Goal: Task Accomplishment & Management: Use online tool/utility

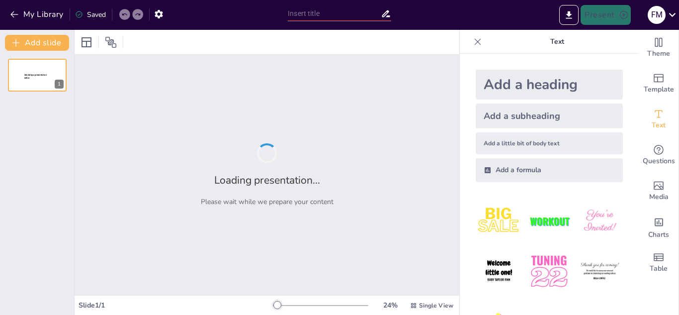
type input "“Reflexionemos sobre el consumo de sustancias”"
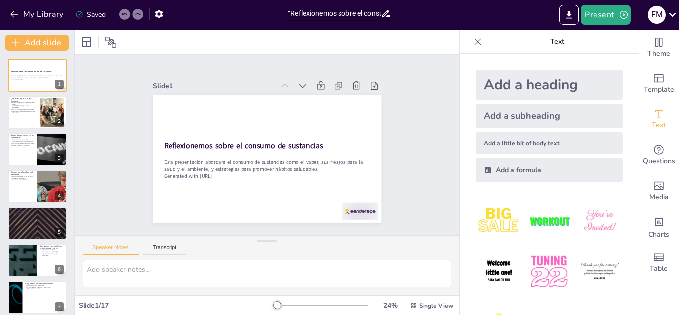
checkbox input "true"
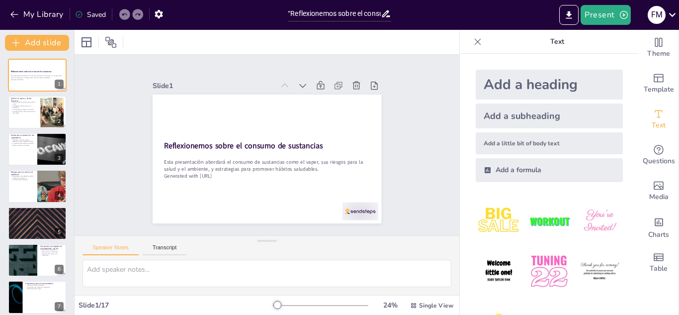
scroll to position [41, 0]
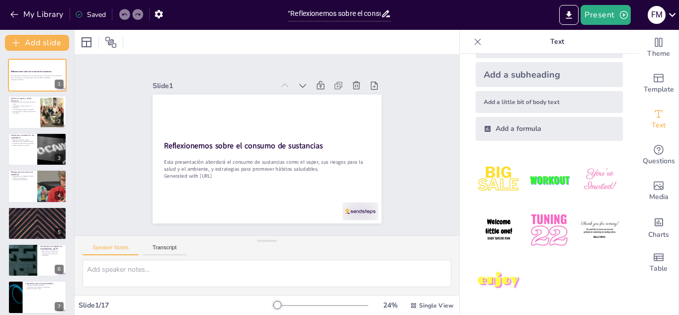
click at [499, 178] on img at bounding box center [499, 180] width 46 height 46
checkbox input "true"
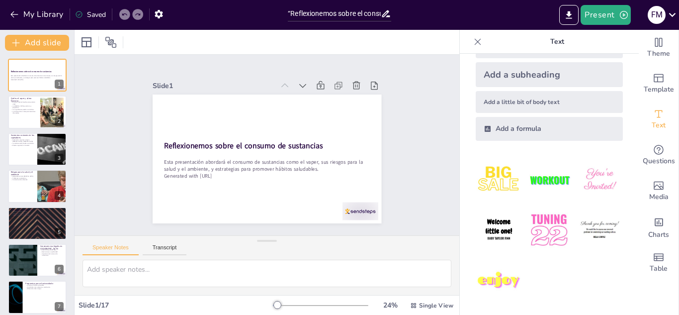
checkbox input "true"
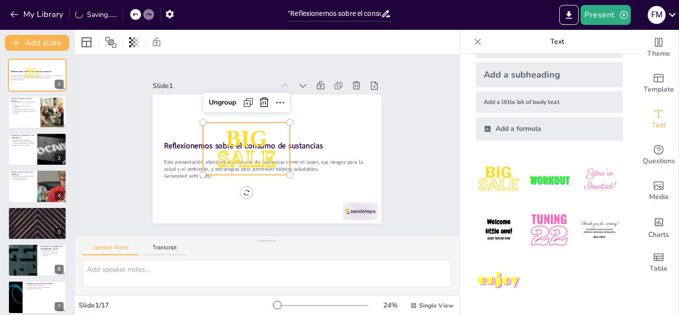
checkbox input "true"
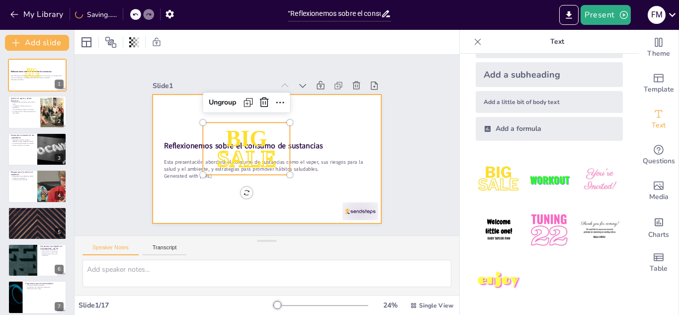
checkbox input "true"
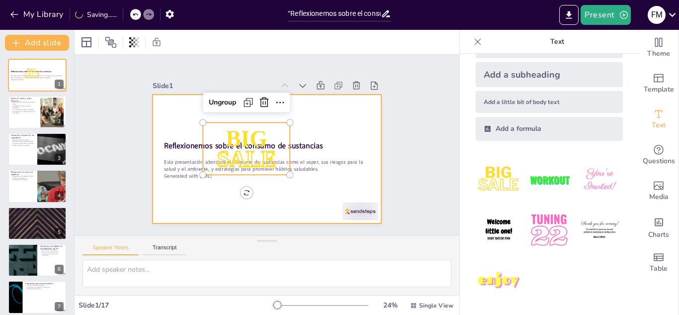
checkbox input "true"
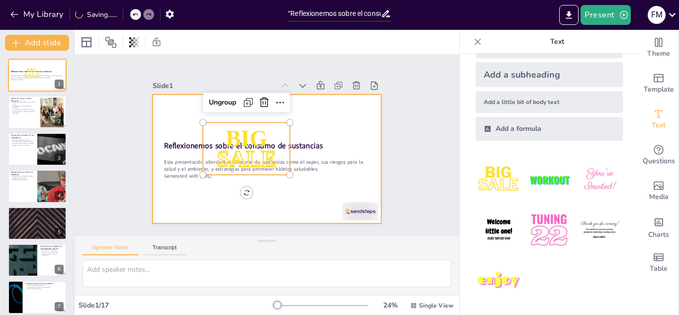
checkbox input "true"
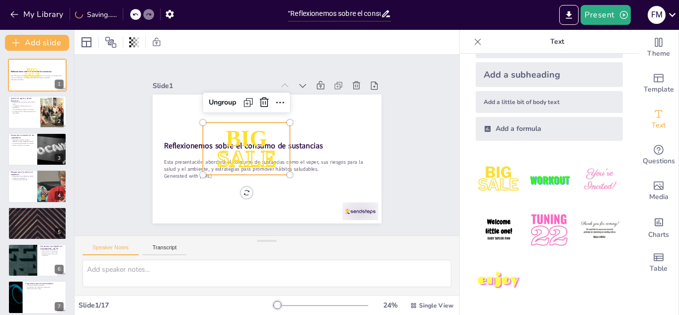
checkbox input "true"
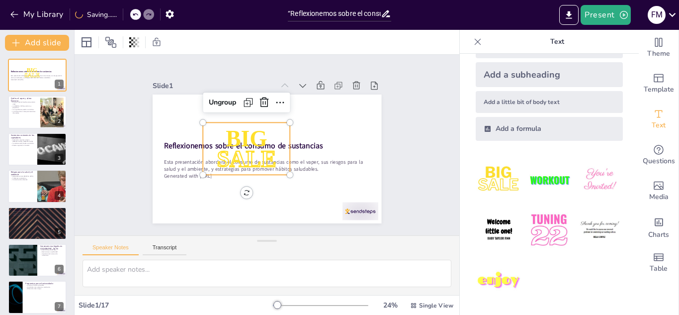
checkbox input "true"
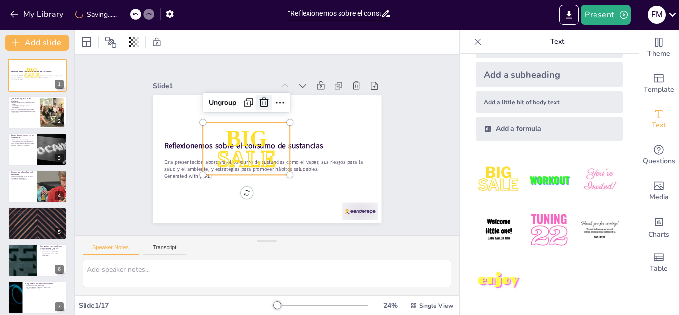
checkbox input "true"
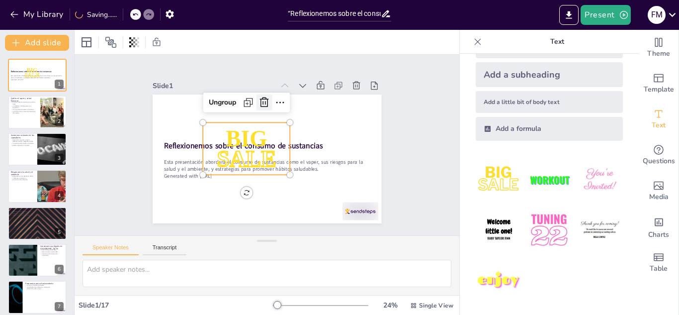
checkbox input "true"
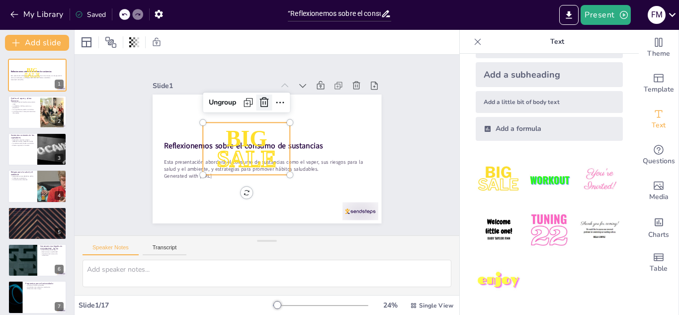
click at [270, 99] on icon at bounding box center [277, 103] width 15 height 15
checkbox input "true"
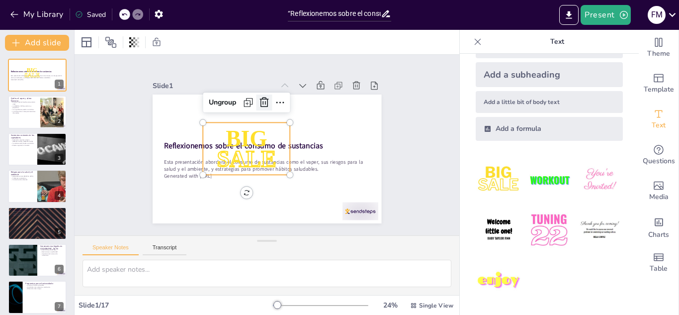
checkbox input "true"
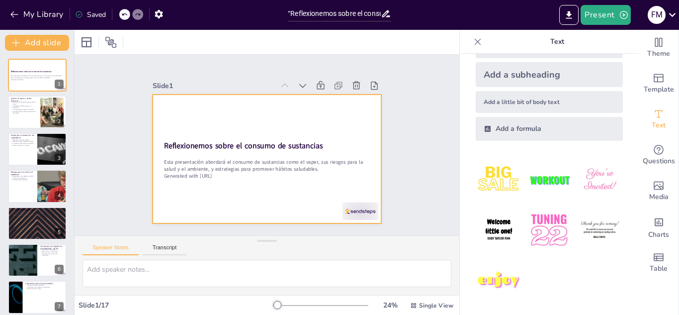
checkbox input "true"
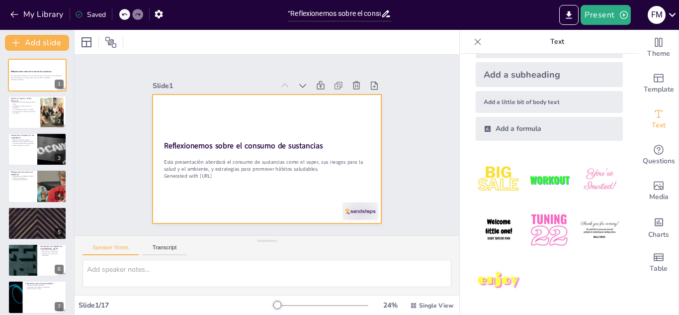
checkbox input "true"
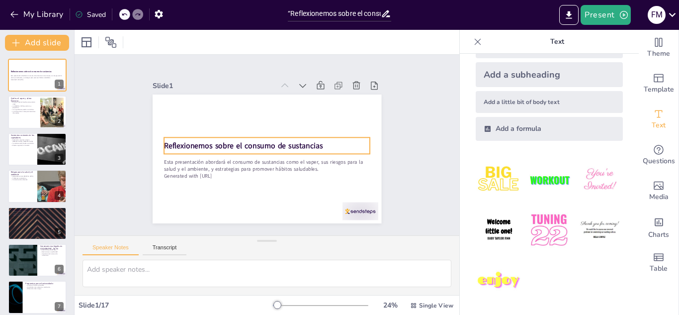
checkbox input "true"
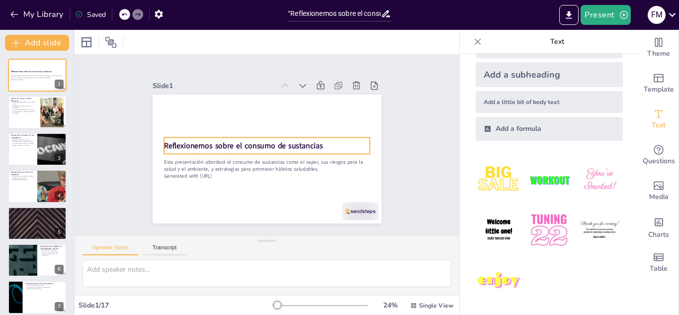
checkbox input "true"
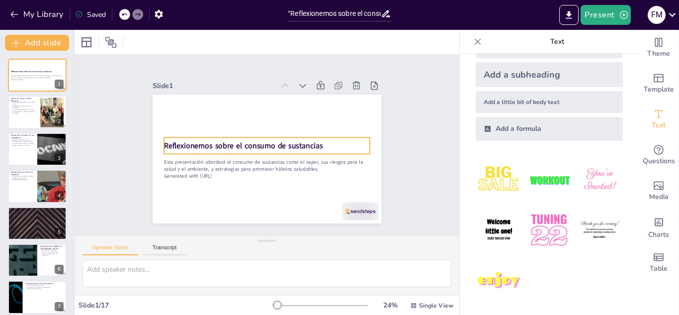
checkbox input "true"
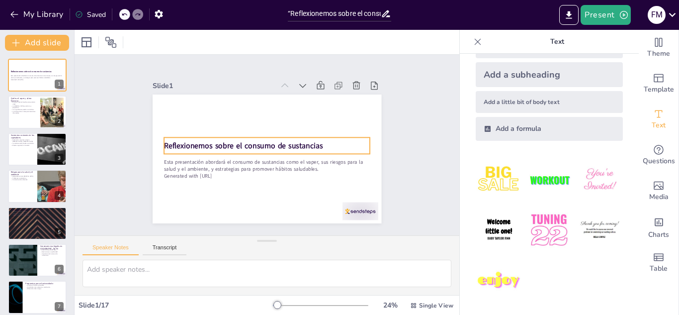
checkbox input "true"
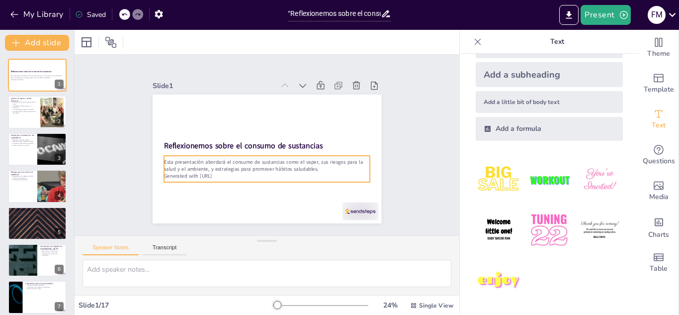
checkbox input "true"
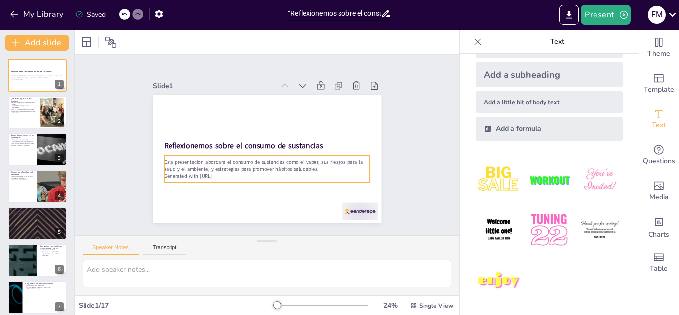
checkbox input "true"
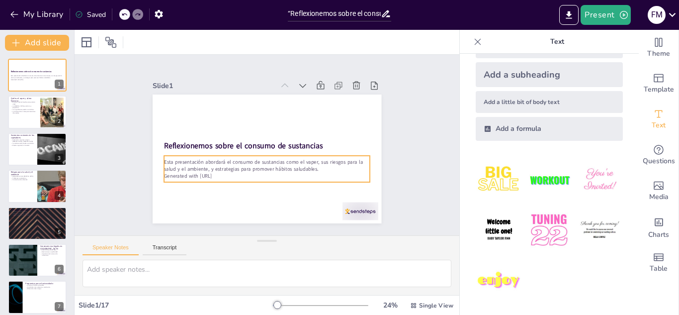
checkbox input "true"
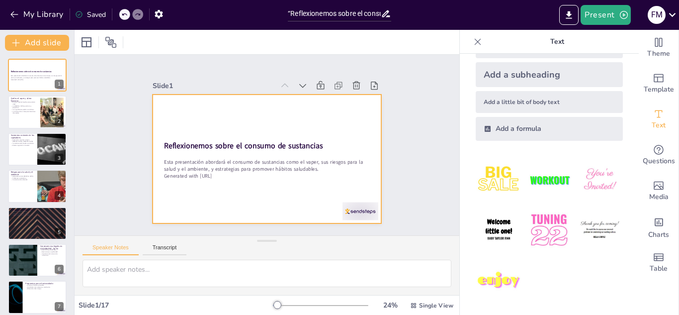
checkbox input "true"
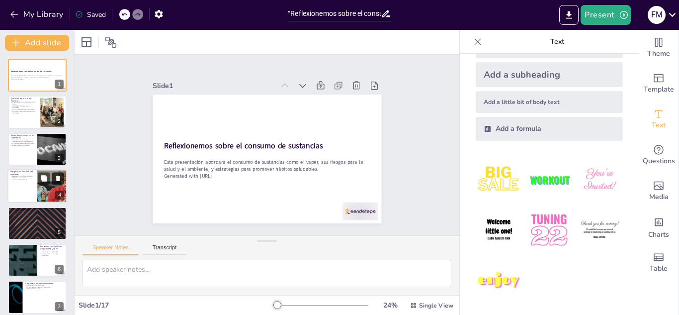
checkbox input "true"
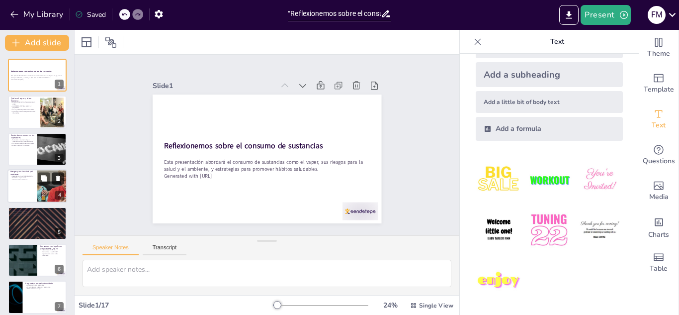
checkbox input "true"
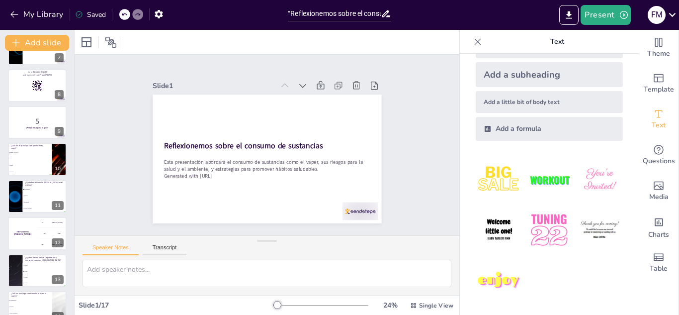
scroll to position [298, 0]
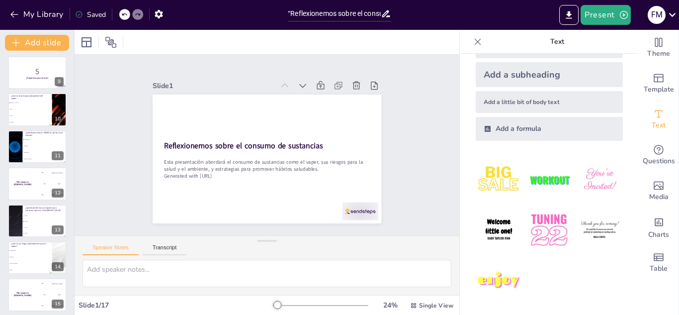
checkbox input "true"
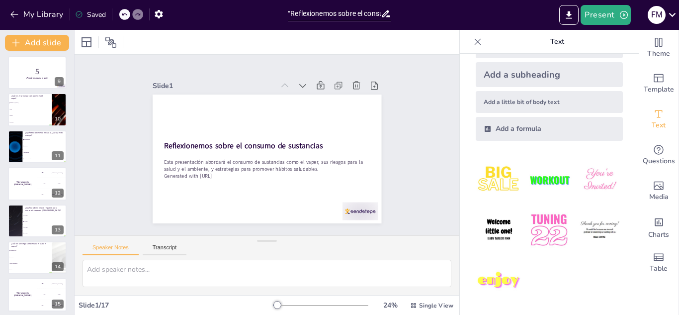
checkbox input "true"
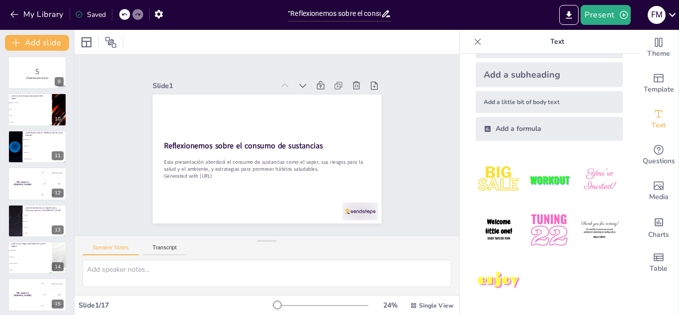
checkbox input "true"
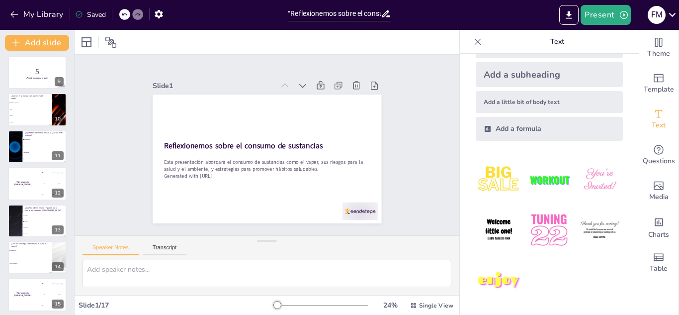
checkbox input "true"
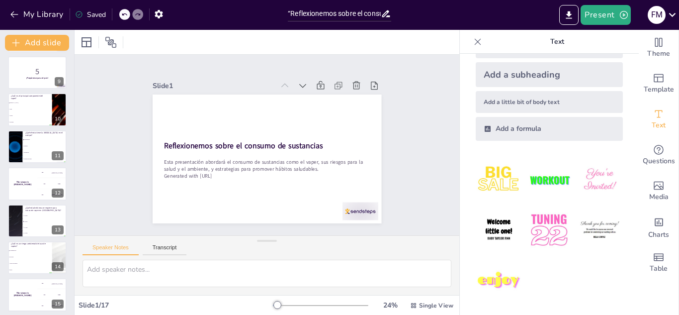
checkbox input "true"
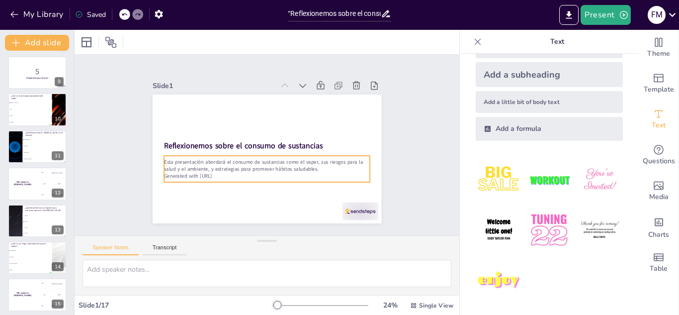
checkbox input "true"
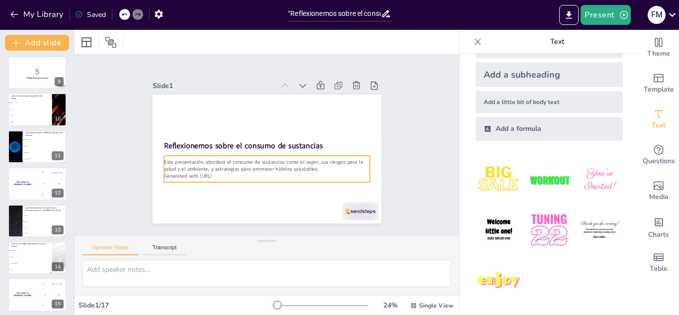
checkbox input "true"
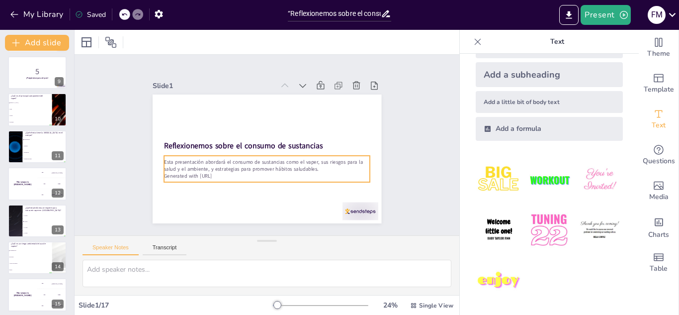
checkbox input "true"
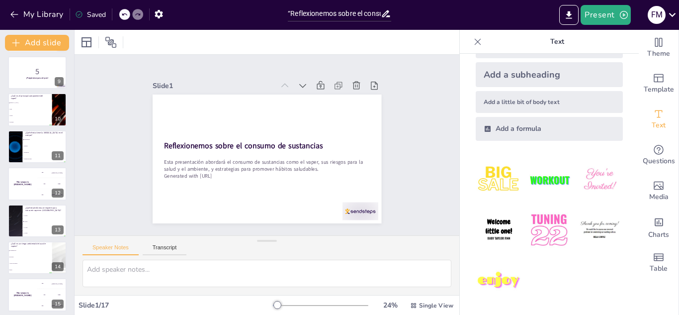
checkbox input "true"
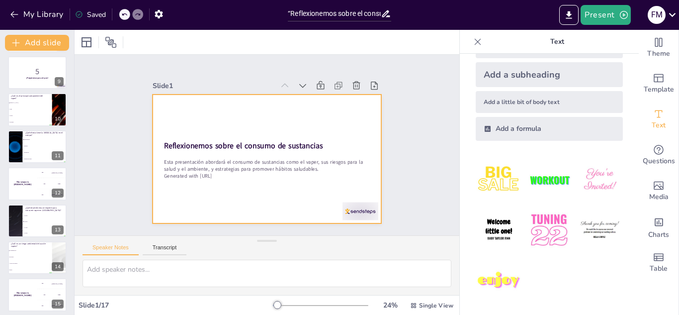
checkbox input "true"
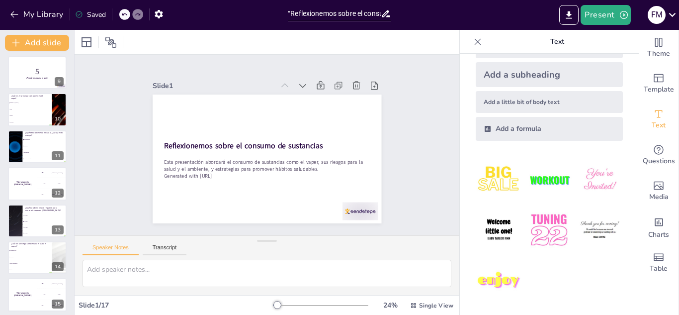
checkbox input "true"
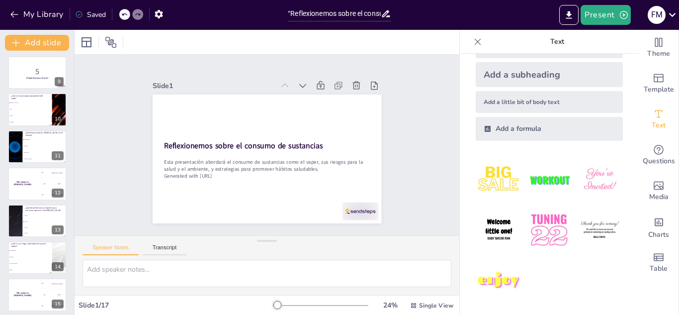
checkbox input "true"
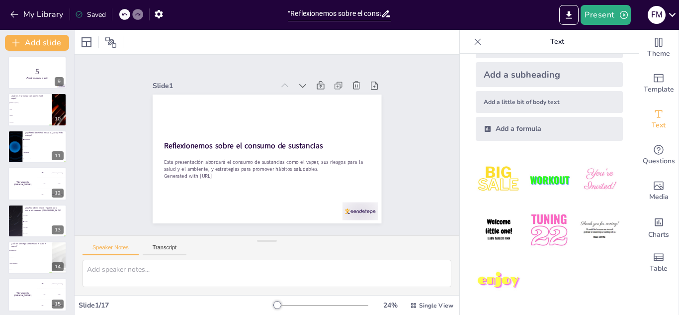
checkbox input "true"
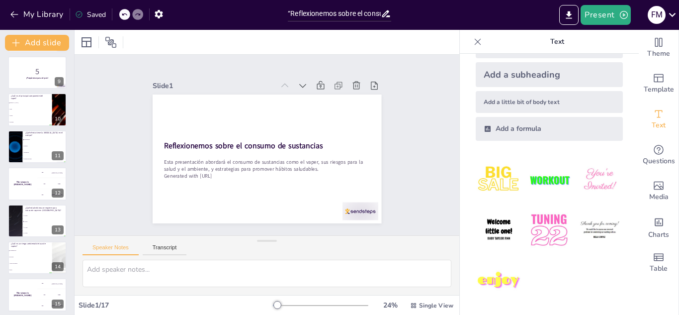
checkbox input "true"
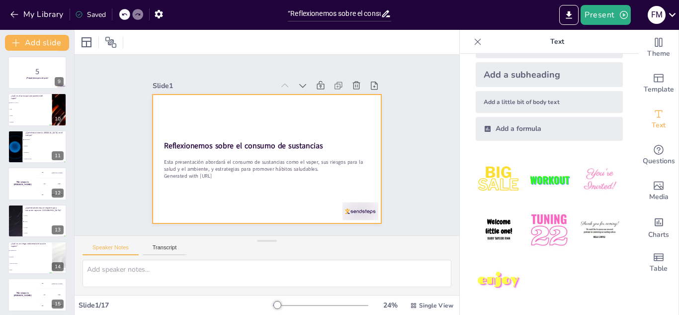
checkbox input "true"
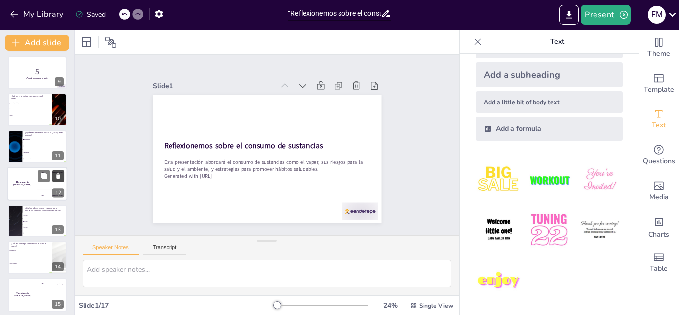
checkbox input "true"
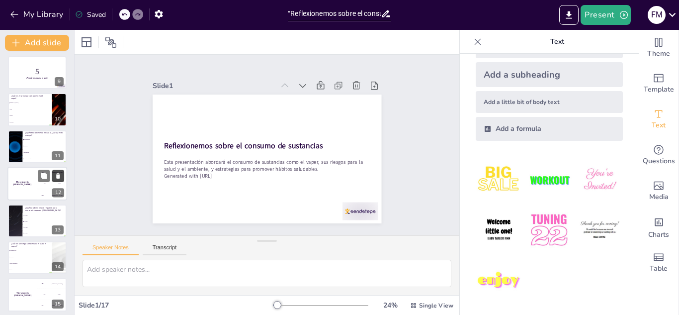
checkbox input "true"
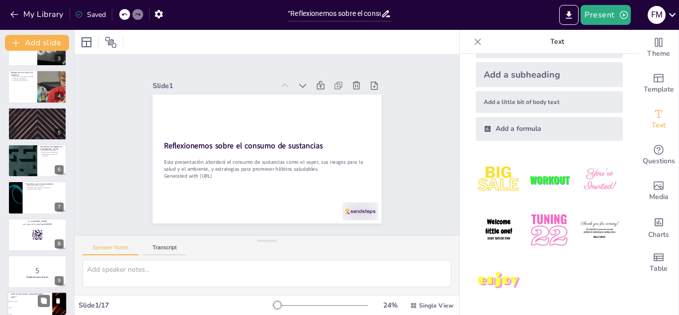
scroll to position [0, 0]
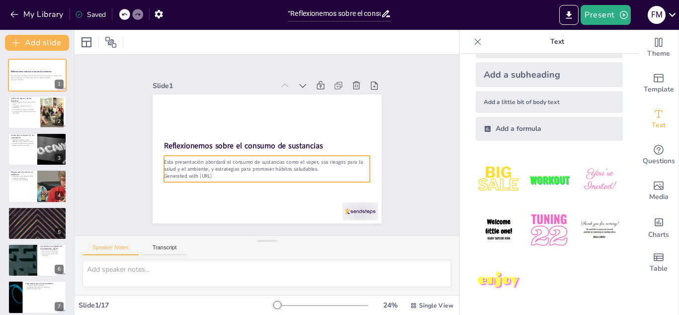
click at [222, 173] on p "Generated with [URL]" at bounding box center [267, 175] width 206 height 7
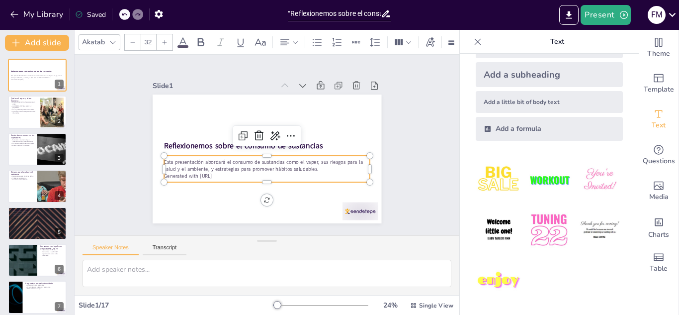
click at [222, 173] on p "Generated with [URL]" at bounding box center [267, 175] width 206 height 7
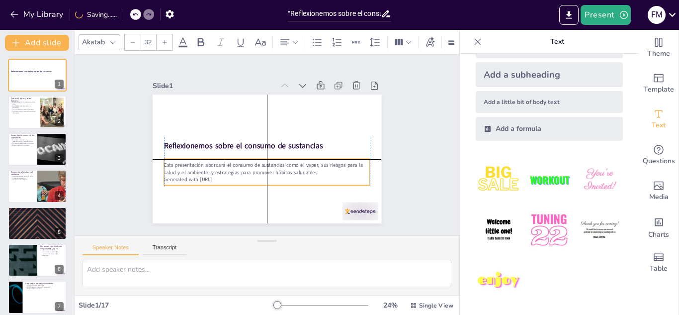
click at [224, 178] on p "Generated with [URL]" at bounding box center [259, 179] width 203 height 50
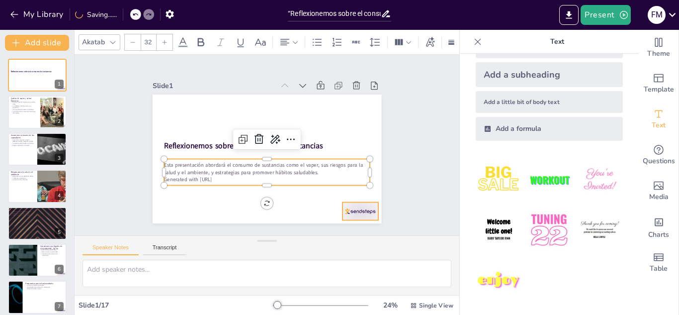
click at [356, 210] on div at bounding box center [360, 211] width 36 height 18
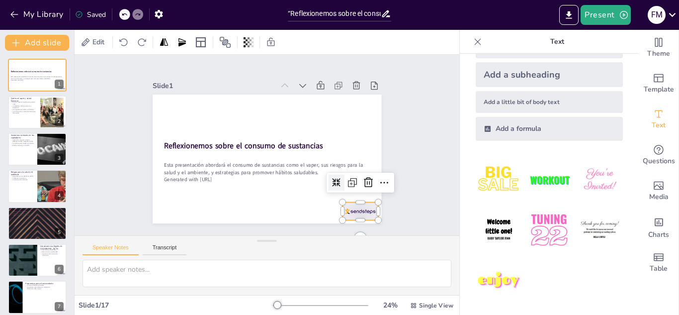
click at [416, 187] on div "Slide 1 Reflexionemos sobre el consumo de sustancias Esta presentación abordará…" at bounding box center [267, 145] width 385 height 180
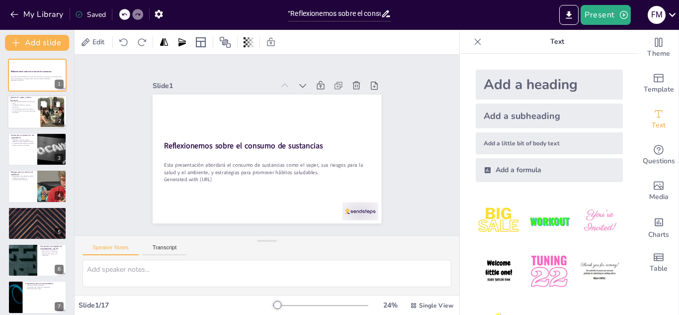
click at [25, 119] on div at bounding box center [37, 112] width 60 height 34
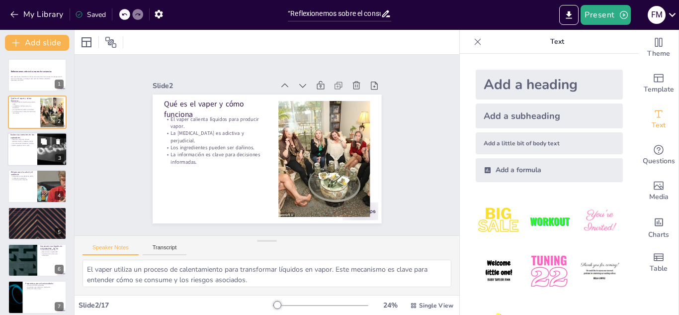
click at [19, 149] on div at bounding box center [37, 149] width 60 height 34
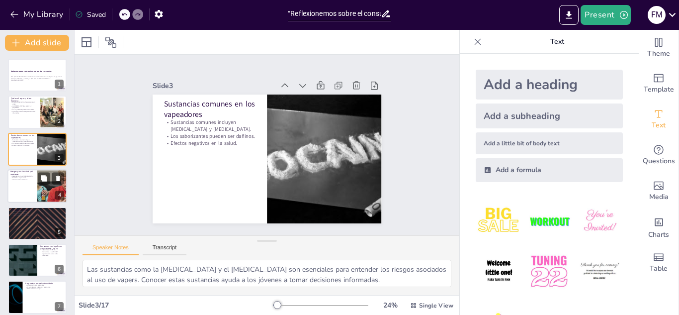
click at [16, 191] on div at bounding box center [37, 186] width 60 height 34
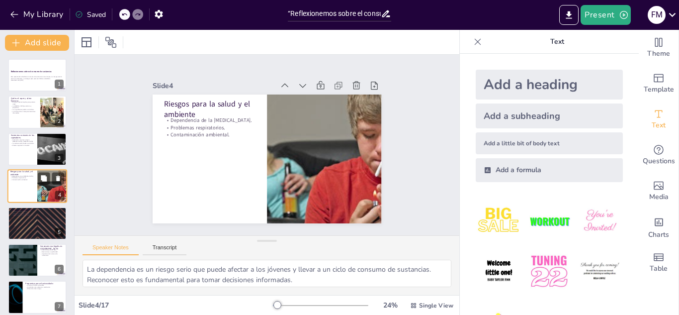
scroll to position [3, 0]
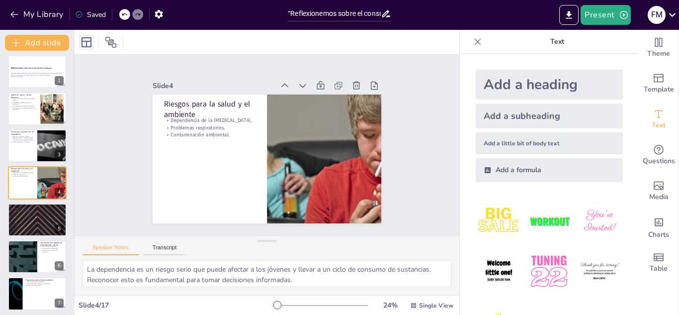
click at [83, 42] on icon at bounding box center [87, 42] width 12 height 12
click at [571, 16] on icon "Export to PowerPoint" at bounding box center [569, 15] width 10 height 10
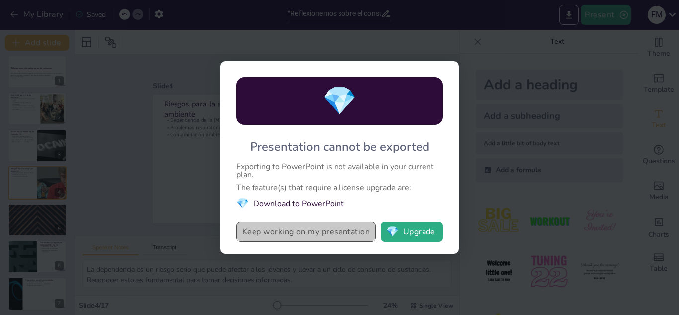
click at [320, 236] on button "Keep working on my presentation" at bounding box center [306, 232] width 140 height 20
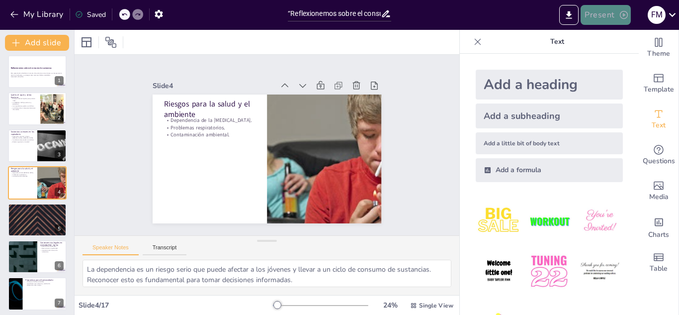
click at [599, 15] on button "Present" at bounding box center [605, 15] width 50 height 20
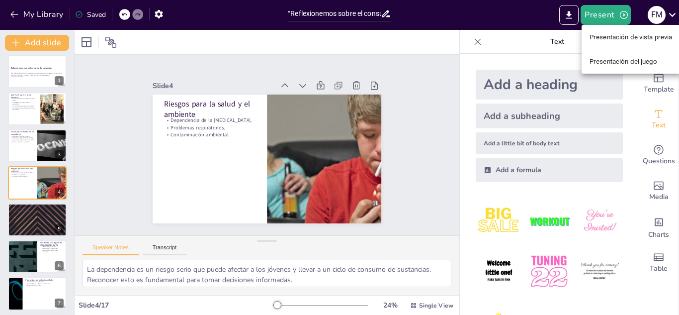
click at [570, 15] on div at bounding box center [339, 157] width 679 height 315
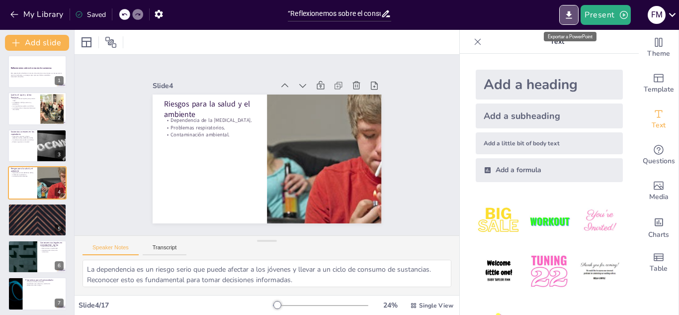
click at [570, 15] on icon "Export to PowerPoint" at bounding box center [569, 14] width 6 height 7
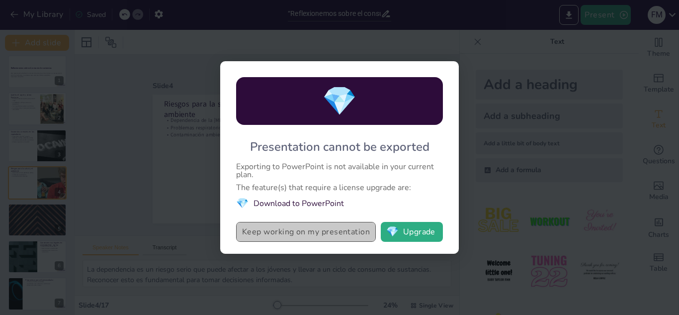
click at [302, 234] on button "Keep working on my presentation" at bounding box center [306, 232] width 140 height 20
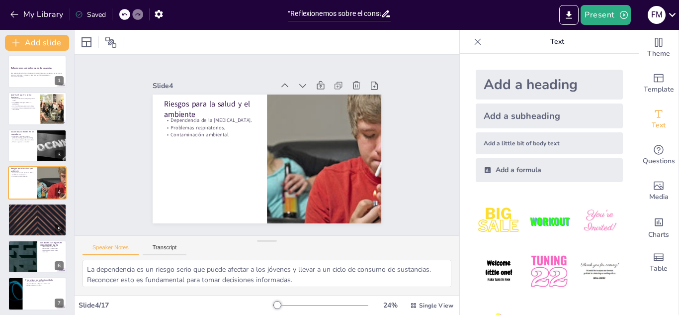
scroll to position [41, 0]
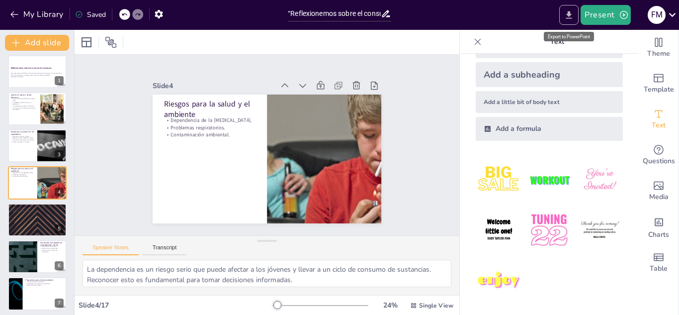
click at [572, 11] on icon "Export to PowerPoint" at bounding box center [569, 15] width 10 height 10
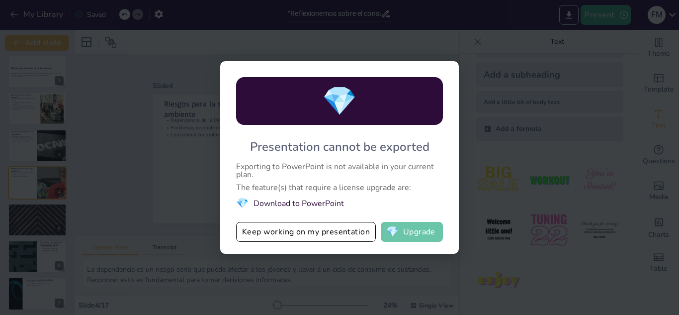
click at [409, 229] on button "💎 Upgrade" at bounding box center [412, 232] width 62 height 20
